Goal: Task Accomplishment & Management: Manage account settings

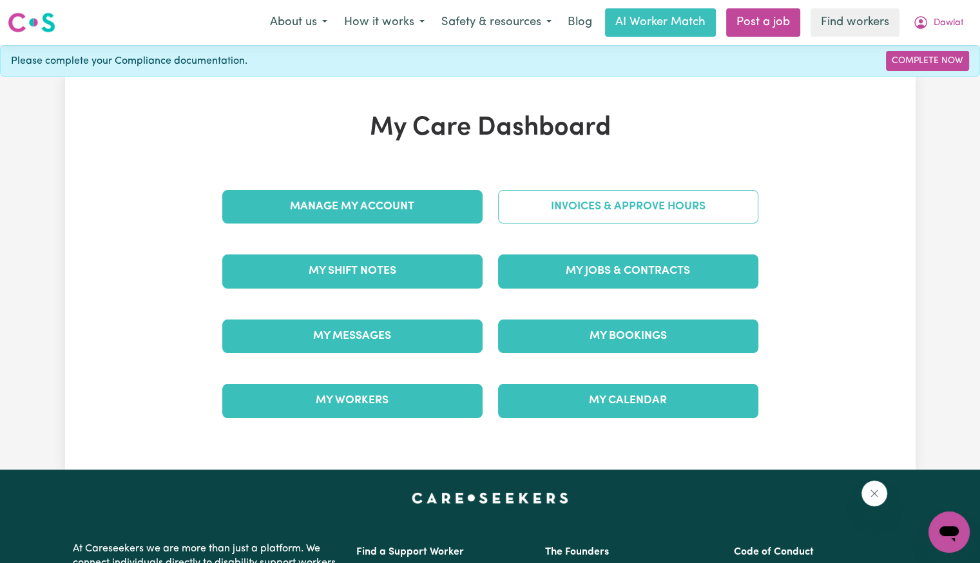
click at [673, 207] on link "Invoices & Approve Hours" at bounding box center [628, 207] width 260 height 34
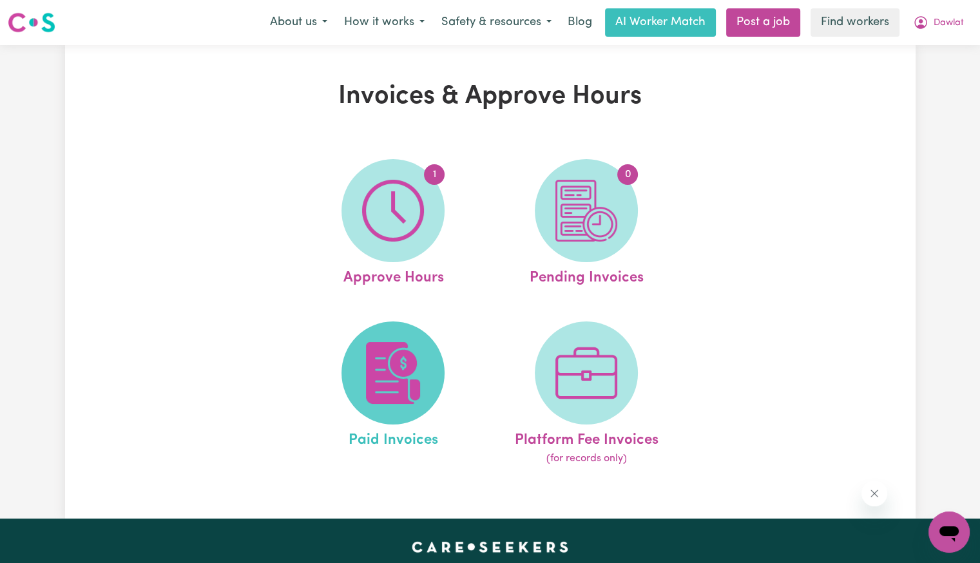
click at [387, 377] on img at bounding box center [393, 373] width 62 height 62
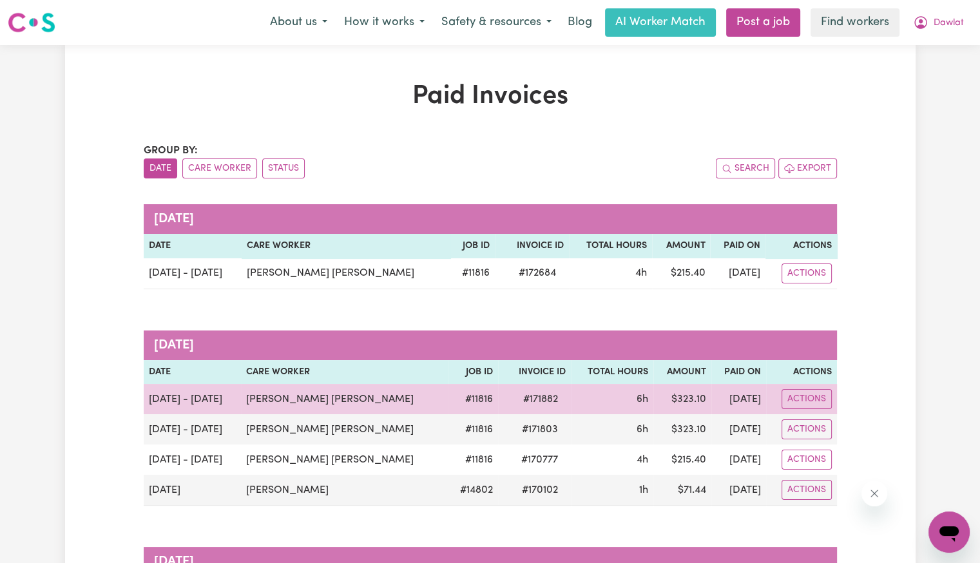
click at [525, 402] on span "# 171882" at bounding box center [541, 399] width 50 height 15
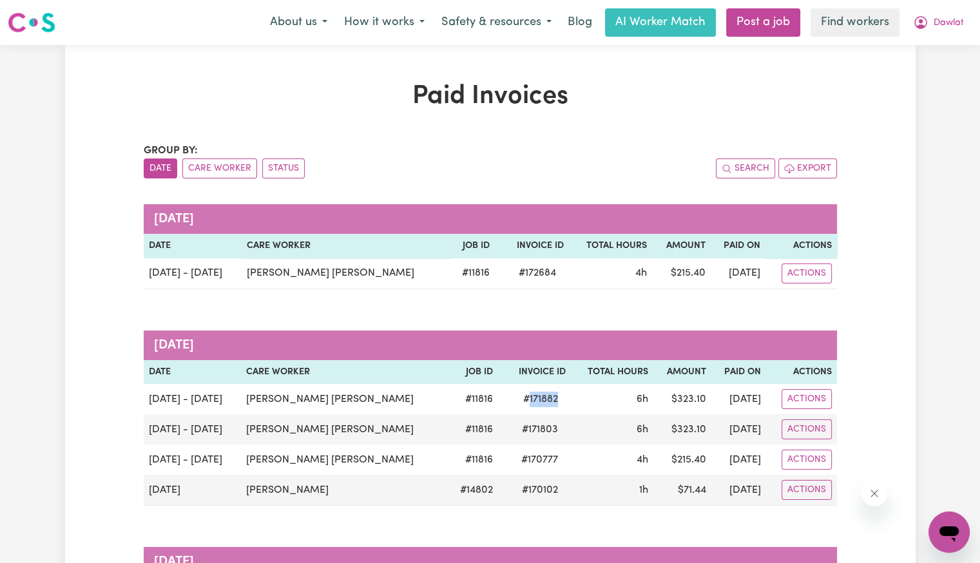
copy span "171882"
click at [934, 26] on span "Dawlat" at bounding box center [949, 23] width 30 height 14
click at [945, 24] on span "Dawlat" at bounding box center [949, 23] width 30 height 14
drag, startPoint x: 938, startPoint y: 32, endPoint x: 883, endPoint y: 90, distance: 79.3
click at [936, 34] on button "Dawlat" at bounding box center [939, 22] width 68 height 27
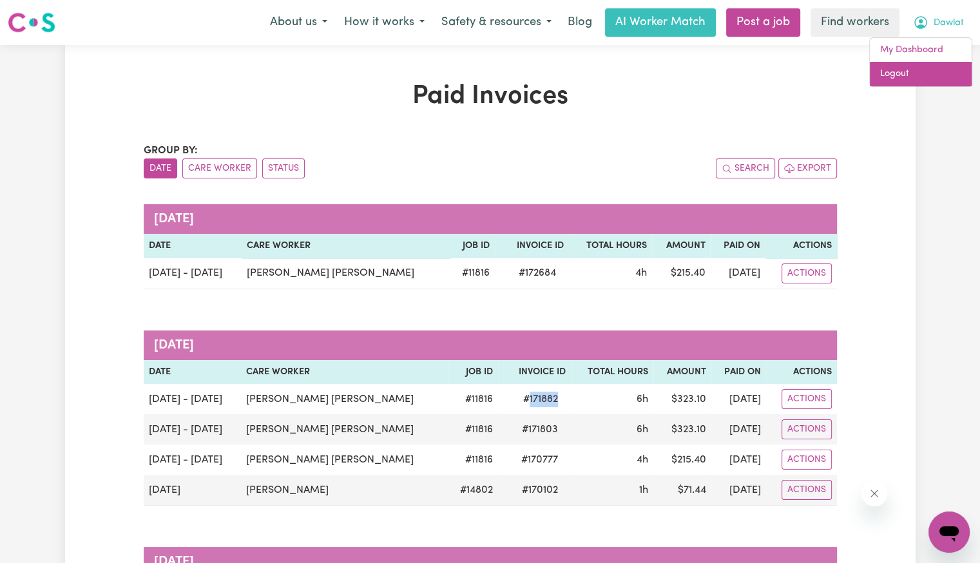
click at [933, 68] on link "Logout" at bounding box center [921, 74] width 102 height 24
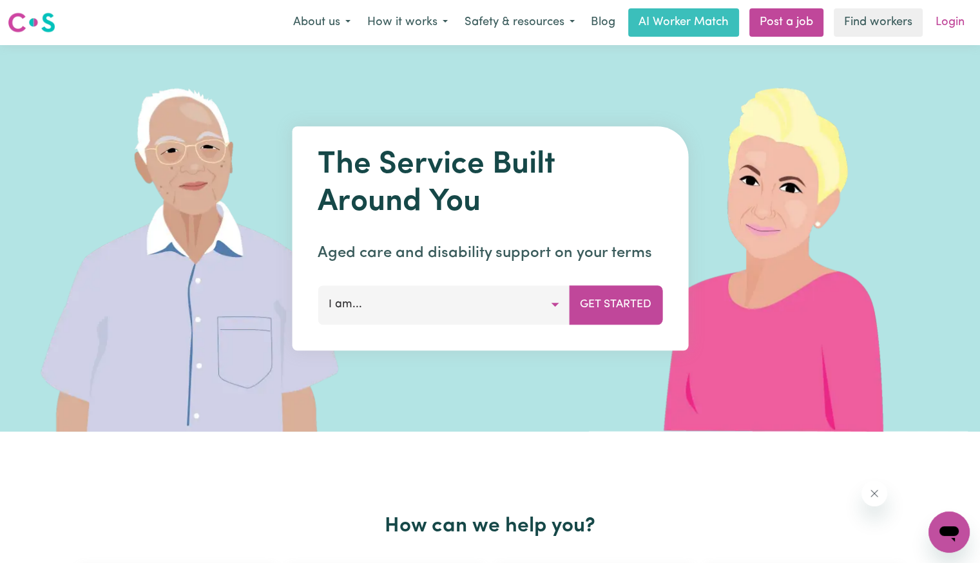
click at [956, 23] on link "Login" at bounding box center [950, 22] width 44 height 28
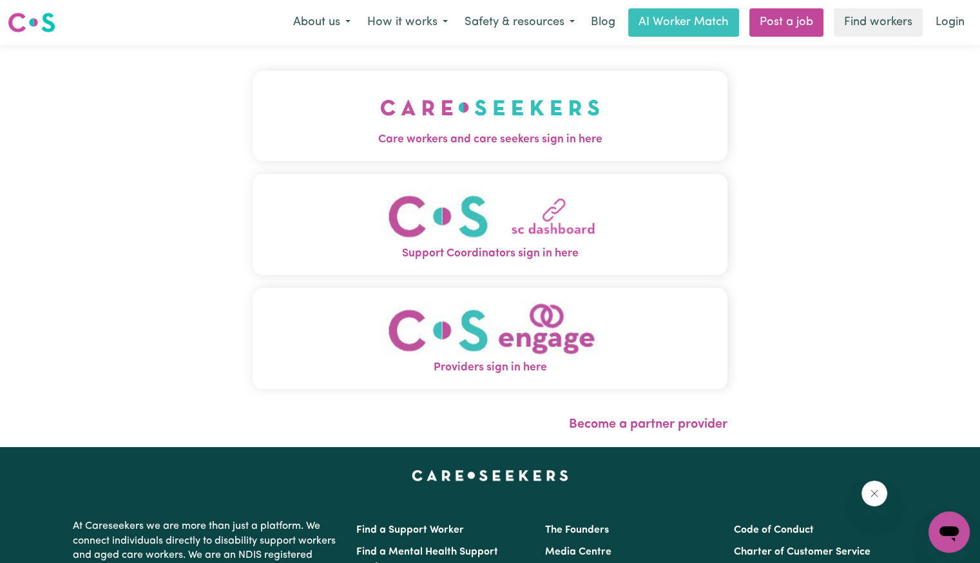
click at [455, 142] on span "Care workers and care seekers sign in here" at bounding box center [490, 139] width 475 height 17
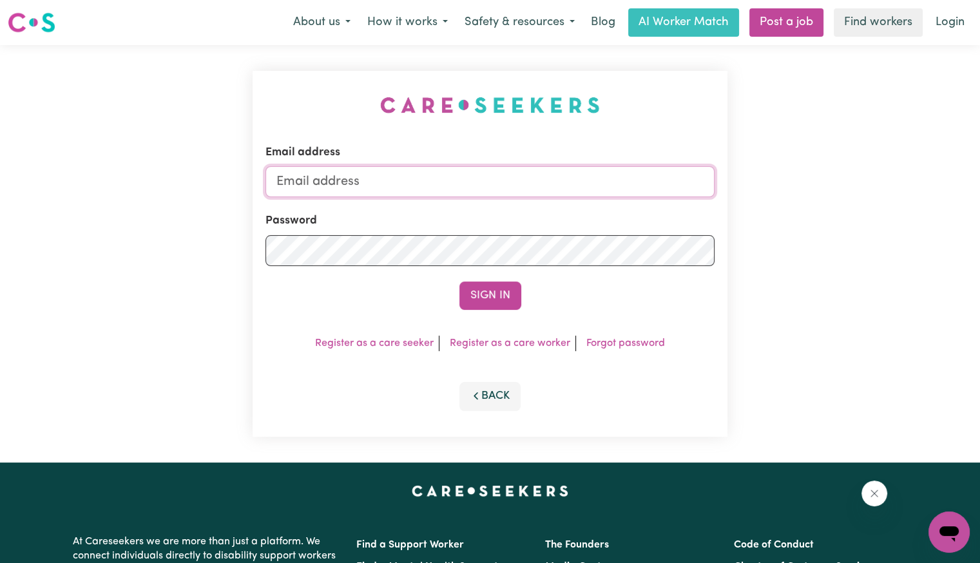
click at [443, 179] on input "Email address" at bounding box center [490, 181] width 449 height 31
drag, startPoint x: 348, startPoint y: 175, endPoint x: 405, endPoint y: 177, distance: 56.8
click at [405, 177] on input "[EMAIL_ADDRESS][DOMAIN_NAME]" at bounding box center [490, 181] width 449 height 31
paste input "[PERSON_NAME]"
type input "[EMAIL_ADDRESS][DOMAIN_NAME]"
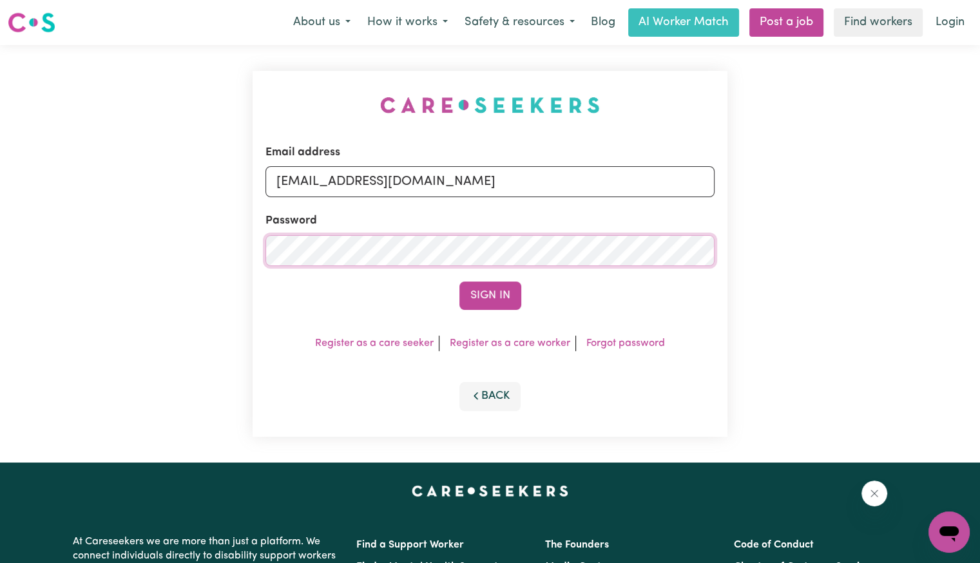
click at [460, 282] on button "Sign In" at bounding box center [491, 296] width 62 height 28
